Goal: Transaction & Acquisition: Purchase product/service

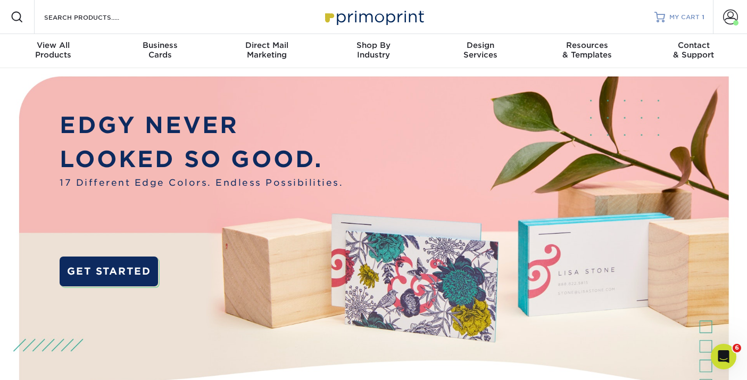
click at [691, 16] on span "MY CART" at bounding box center [684, 17] width 30 height 9
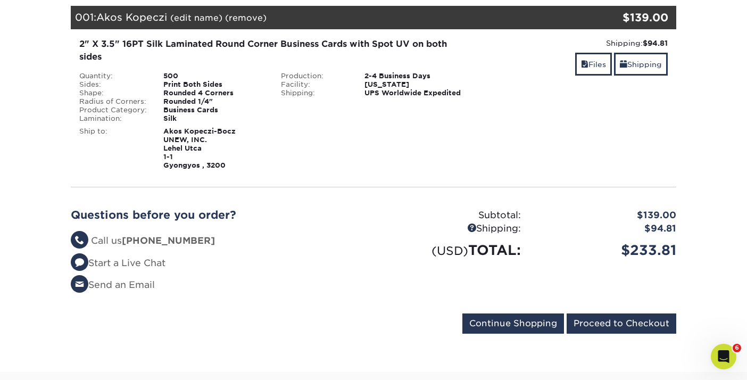
scroll to position [156, 0]
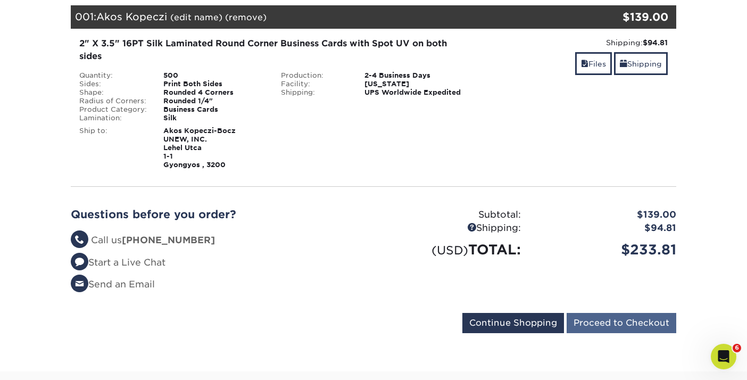
click at [609, 319] on input "Proceed to Checkout" at bounding box center [622, 323] width 110 height 20
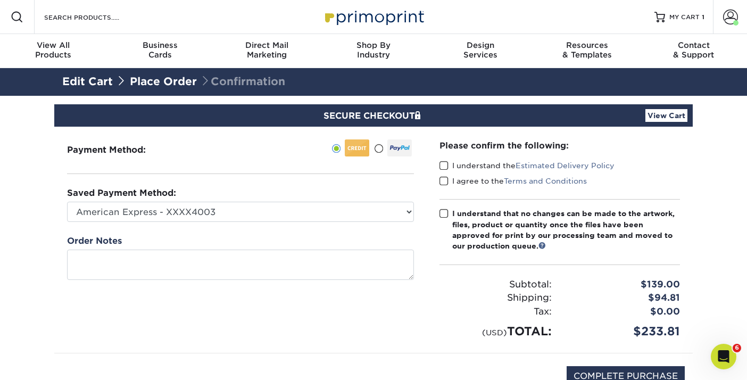
click at [444, 163] on span at bounding box center [443, 166] width 9 height 10
click at [0, 0] on input "I understand the Estimated Delivery Policy" at bounding box center [0, 0] width 0 height 0
click at [444, 182] on span at bounding box center [443, 181] width 9 height 10
click at [0, 0] on input "I agree to the Terms and Conditions" at bounding box center [0, 0] width 0 height 0
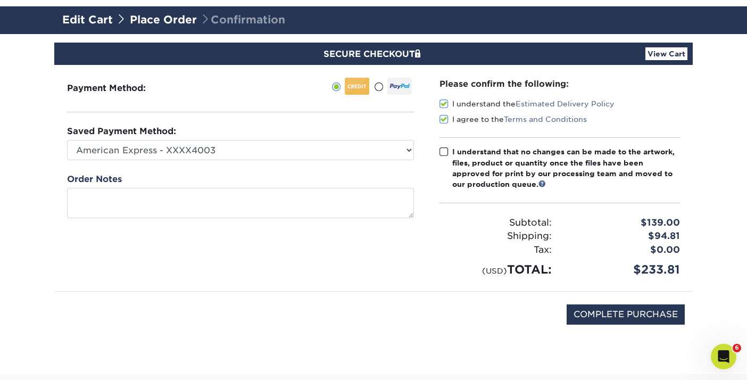
scroll to position [62, 0]
click at [443, 148] on span at bounding box center [443, 152] width 9 height 10
click at [0, 0] on input "I understand that no changes can be made to the artwork, files, product or quan…" at bounding box center [0, 0] width 0 height 0
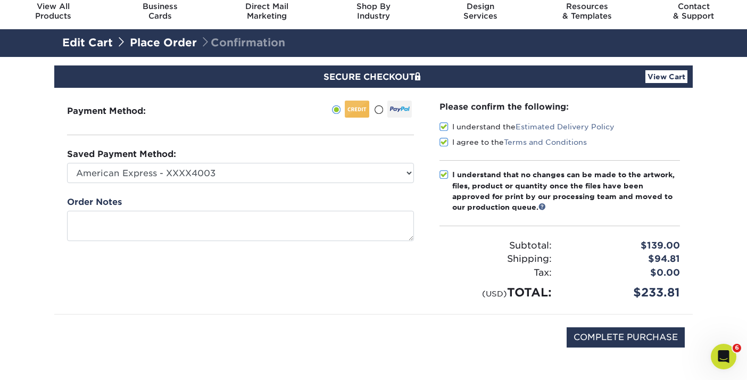
scroll to position [37, 0]
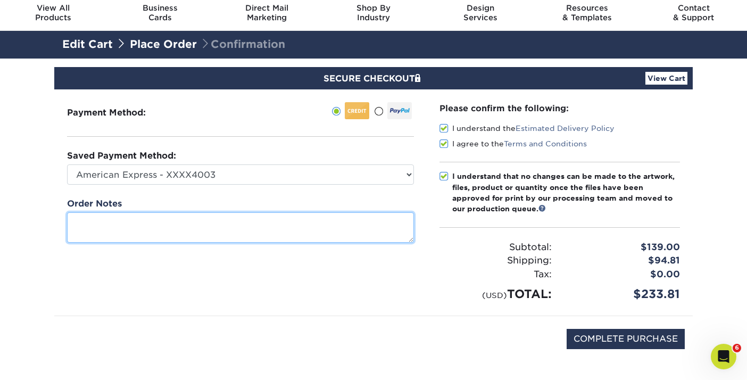
click at [106, 220] on textarea at bounding box center [240, 227] width 347 height 30
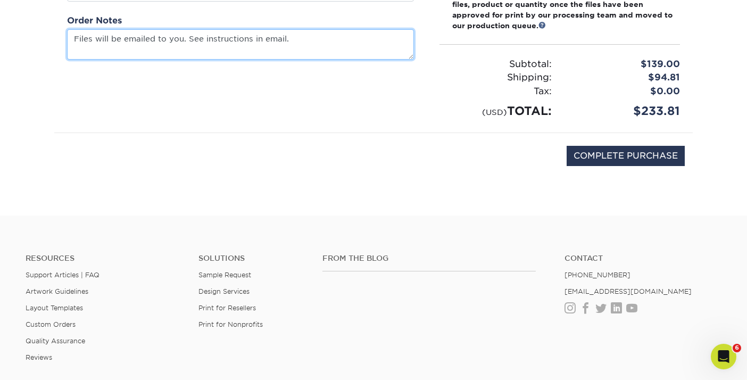
scroll to position [201, 0]
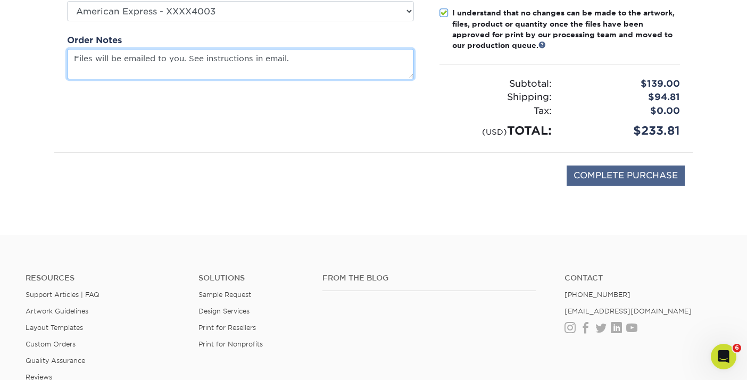
type textarea "Files will be emailed to you. See instructions in email."
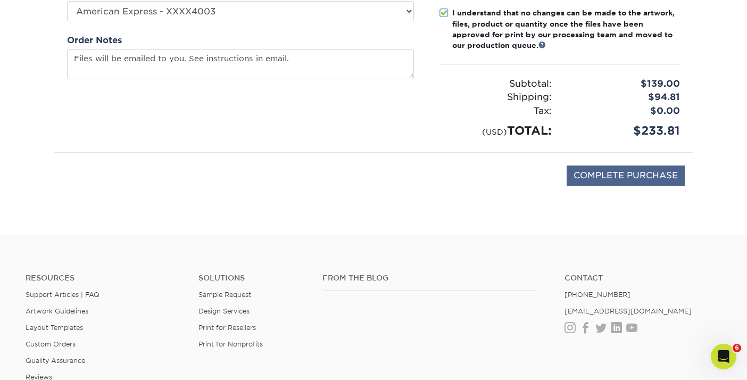
click at [624, 175] on input "COMPLETE PURCHASE" at bounding box center [626, 175] width 118 height 20
type input "PROCESSING, PLEASE WAIT..."
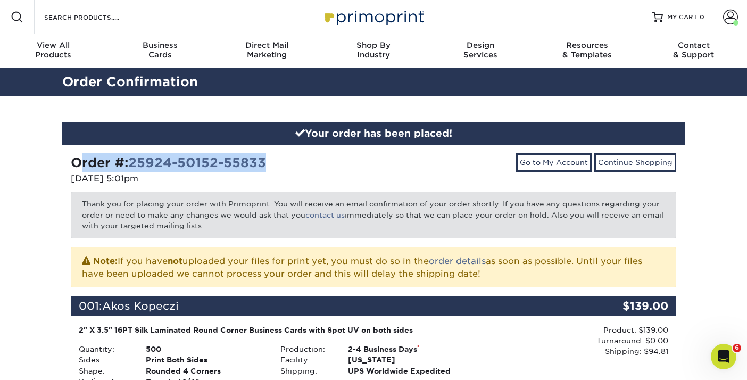
drag, startPoint x: 72, startPoint y: 162, endPoint x: 277, endPoint y: 162, distance: 204.8
click at [277, 162] on div "Order #: 25924-50152-55833" at bounding box center [218, 162] width 295 height 19
copy strong "Order #: 25924-50152-55833"
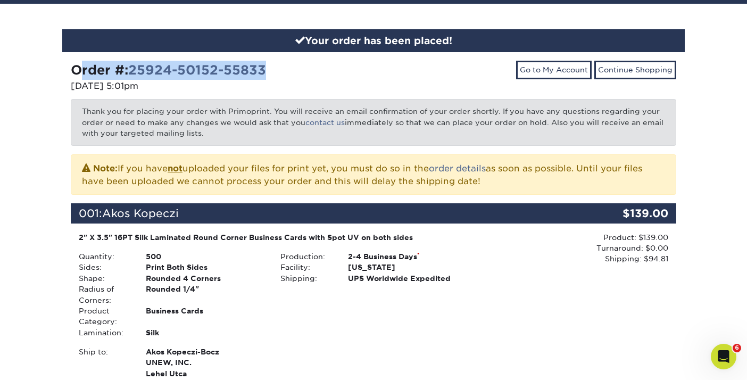
scroll to position [86, 0]
